Goal: Task Accomplishment & Management: Manage account settings

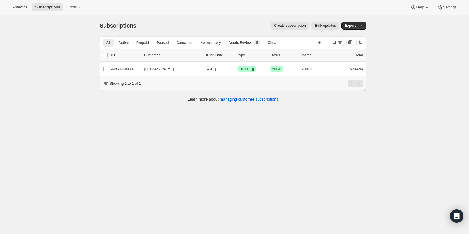
click at [345, 45] on div at bounding box center [347, 42] width 38 height 11
click at [340, 44] on icon "Search and filter results" at bounding box center [340, 43] width 6 height 6
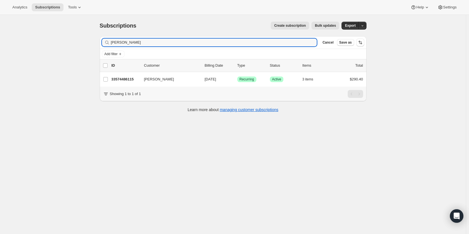
drag, startPoint x: 223, startPoint y: 41, endPoint x: 58, endPoint y: 16, distance: 167.1
click at [33, 19] on div "Subscriptions. This page is ready Subscriptions Create subscription Bulk update…" at bounding box center [233, 132] width 466 height 234
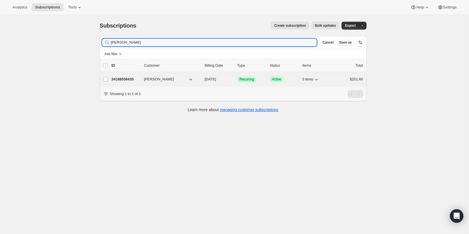
type input "susan tow"
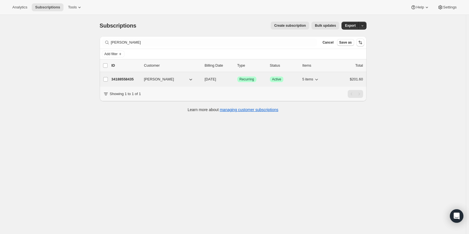
click at [129, 79] on p "34188558435" at bounding box center [126, 79] width 28 height 6
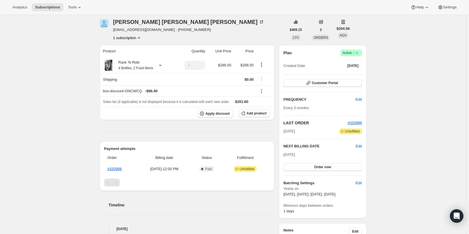
scroll to position [28, 0]
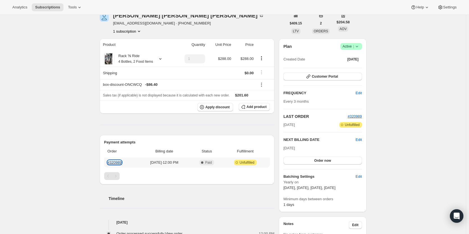
click at [118, 162] on link "#320989" at bounding box center [115, 162] width 14 height 4
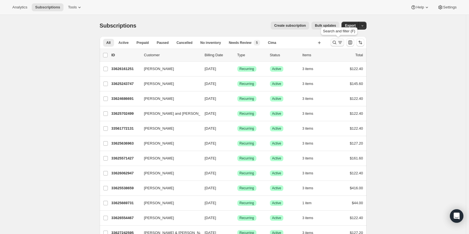
click at [337, 40] on icon "Search and filter results" at bounding box center [335, 43] width 6 height 6
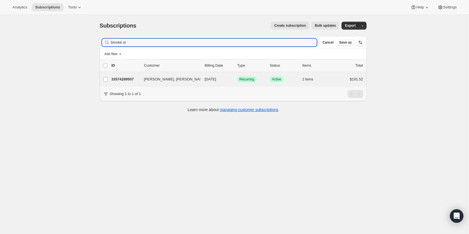
type input "brooke st"
click at [129, 75] on div "Brooke St. John 33574289507 Brooke St. John 02/01/2026 Success Recurring Succes…" at bounding box center [233, 79] width 267 height 15
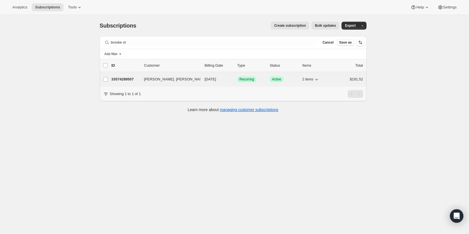
click at [126, 79] on p "33574289507" at bounding box center [126, 79] width 28 height 6
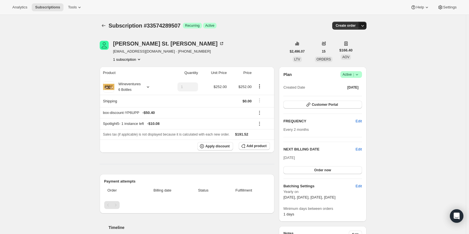
click at [365, 24] on icon "button" at bounding box center [363, 26] width 6 height 6
click at [351, 45] on span "Create custom one-time order" at bounding box center [340, 47] width 49 height 4
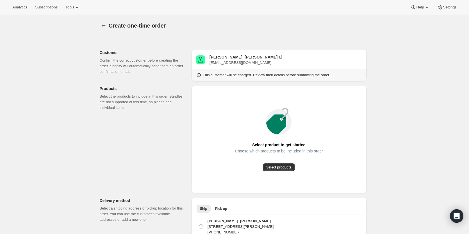
click at [275, 172] on div "Select product to get started Choose which products to be included in this orde…" at bounding box center [279, 139] width 166 height 98
click at [276, 168] on span "Select products" at bounding box center [278, 167] width 25 height 4
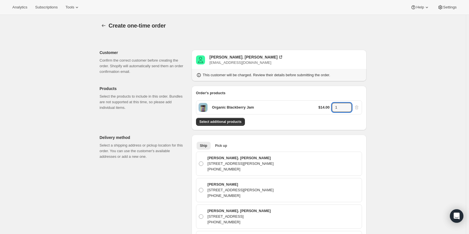
click at [348, 103] on div "Organic Blackberry Jam $14.00 1" at bounding box center [279, 107] width 166 height 14
click at [348, 104] on icon at bounding box center [348, 106] width 6 height 6
type input "2"
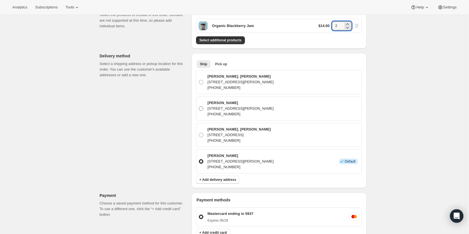
scroll to position [84, 0]
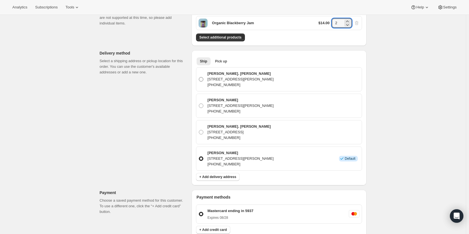
click at [273, 81] on p "431 Joan Vista St., El Sobrante, CA, 94803, United States" at bounding box center [241, 79] width 66 height 6
click at [199, 77] on input "Brooke St. John 431 Joan Vista St., El Sobrante, CA, 94803, United States +1510…" at bounding box center [199, 77] width 0 height 0
radio input "true"
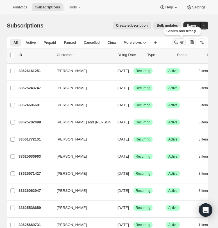
click at [179, 44] on icon "Search and filter results" at bounding box center [176, 43] width 6 height 6
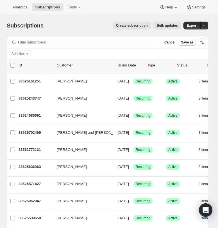
drag, startPoint x: 72, startPoint y: 29, endPoint x: 89, endPoint y: 36, distance: 18.8
click at [72, 29] on div "Subscriptions. This page is ready Subscriptions Create subscription Bulk update…" at bounding box center [107, 25] width 201 height 21
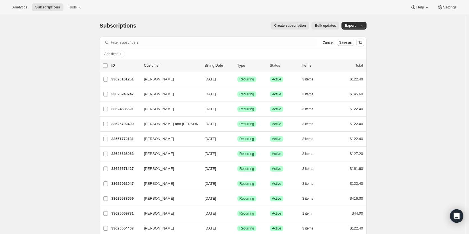
click at [221, 27] on div "Create subscription Bulk updates" at bounding box center [241, 26] width 196 height 8
click at [221, 42] on span "Cancel" at bounding box center [327, 42] width 11 height 4
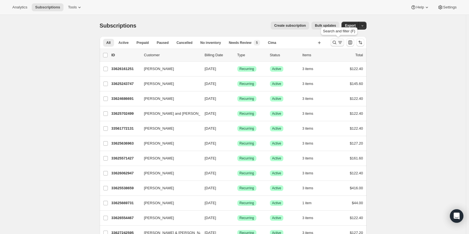
click at [221, 45] on button "Search and filter results" at bounding box center [337, 42] width 13 height 8
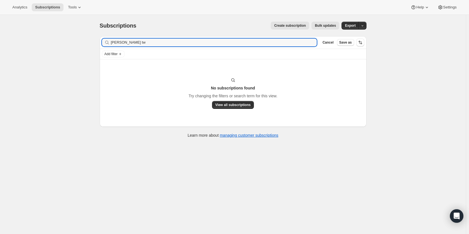
click at [95, 39] on div "Subscriptions. This page is ready Subscriptions Create subscription Bulk update…" at bounding box center [233, 79] width 280 height 129
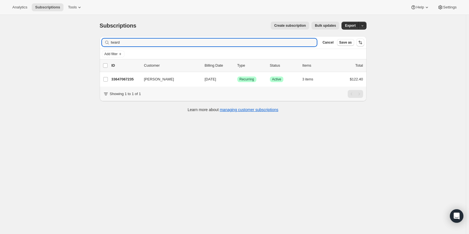
type input "tward"
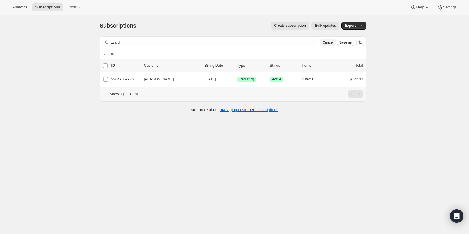
click at [221, 44] on span "Cancel" at bounding box center [327, 42] width 11 height 4
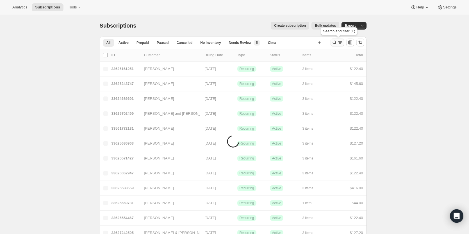
click at [221, 44] on icon "Search and filter results" at bounding box center [335, 43] width 6 height 6
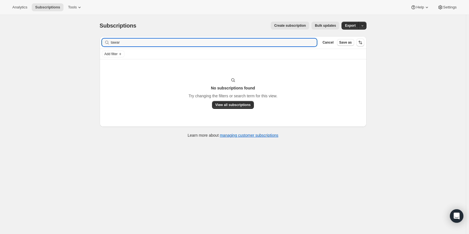
type input "tawar"
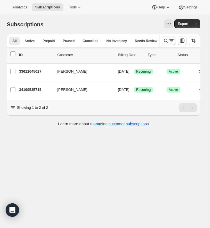
click at [172, 42] on icon "Search and filter results" at bounding box center [172, 41] width 6 height 6
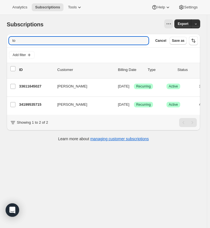
type input "t"
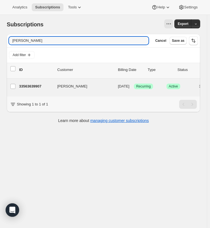
type input "[PERSON_NAME]"
click at [27, 81] on div "[PERSON_NAME] 33563639907 [PERSON_NAME] [DATE] Success Recurring Success Active…" at bounding box center [135, 88] width 256 height 18
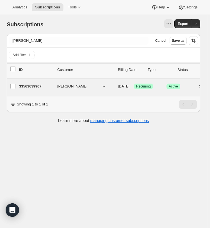
click at [29, 85] on p "33563639907" at bounding box center [36, 87] width 34 height 6
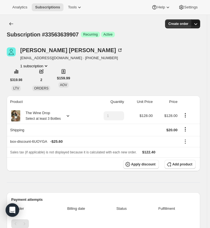
click at [199, 25] on icon "button" at bounding box center [196, 24] width 6 height 6
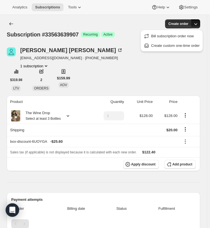
click at [123, 78] on div "[PERSON_NAME] [EMAIL_ADDRESS][DOMAIN_NAME] · [PHONE_NUMBER] 1 subscription $319…" at bounding box center [104, 69] width 194 height 44
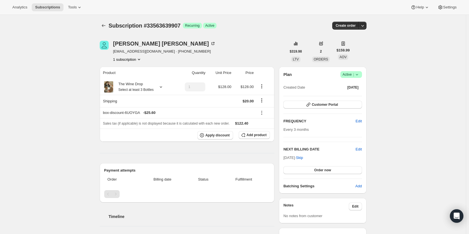
click at [213, 74] on icon at bounding box center [357, 75] width 6 height 6
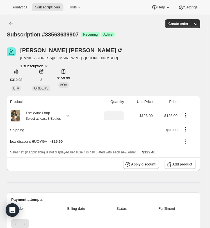
drag, startPoint x: 103, startPoint y: 34, endPoint x: 90, endPoint y: 33, distance: 13.2
click at [94, 33] on div "Success Recurring Success Active" at bounding box center [98, 35] width 34 height 6
click at [142, 49] on div "[PERSON_NAME] [EMAIL_ADDRESS][DOMAIN_NAME] · [PHONE_NUMBER] 1 subscription" at bounding box center [74, 57] width 135 height 21
click at [46, 65] on icon "Product actions" at bounding box center [46, 66] width 6 height 6
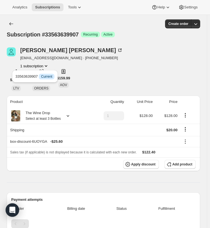
click at [105, 79] on div "[PERSON_NAME] [EMAIL_ADDRESS][DOMAIN_NAME] · [PHONE_NUMBER] 1 subscription $319…" at bounding box center [104, 69] width 194 height 44
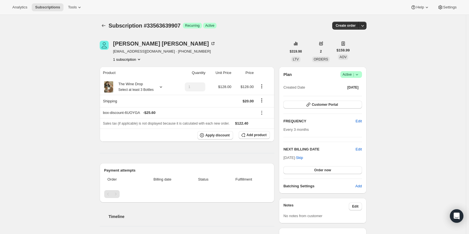
click at [213, 77] on icon at bounding box center [357, 75] width 6 height 6
click at [213, 96] on span "Cancel subscription" at bounding box center [353, 95] width 32 height 4
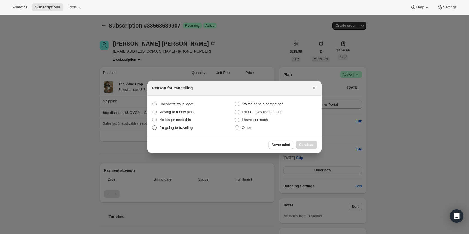
click at [185, 126] on span "I'm going to traveling" at bounding box center [176, 127] width 34 height 4
click at [153, 126] on traveling "I'm going to traveling" at bounding box center [152, 125] width 0 height 0
radio traveling "true"
click at [213, 147] on span "Continue" at bounding box center [306, 144] width 15 height 4
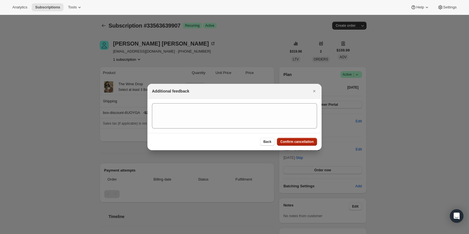
click at [213, 143] on span "Confirm cancellation" at bounding box center [296, 141] width 33 height 4
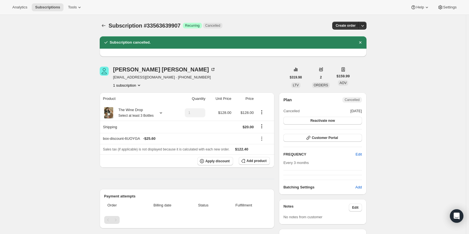
drag, startPoint x: 30, startPoint y: 64, endPoint x: 87, endPoint y: 10, distance: 79.1
